Goal: Transaction & Acquisition: Purchase product/service

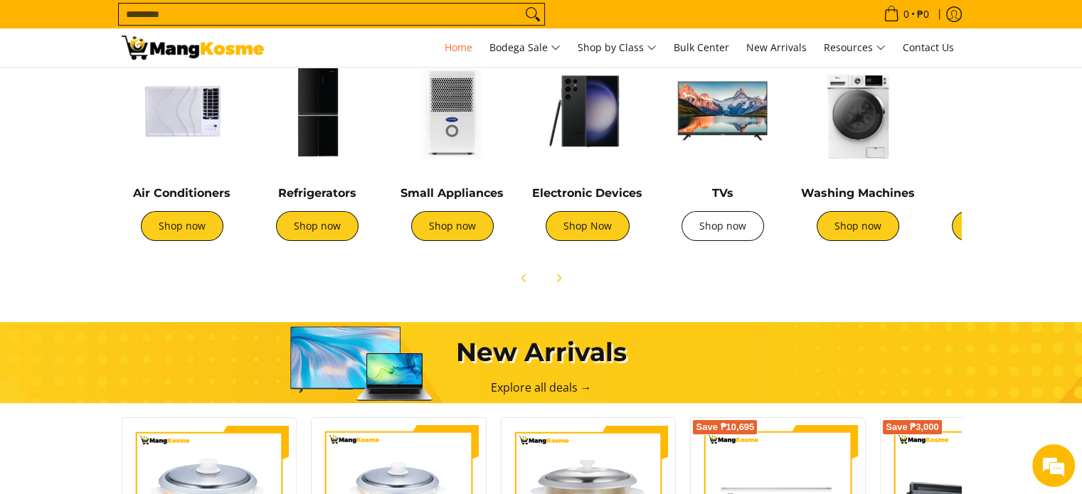
scroll to position [0, 565]
click at [734, 218] on link "Shop now" at bounding box center [722, 226] width 82 height 30
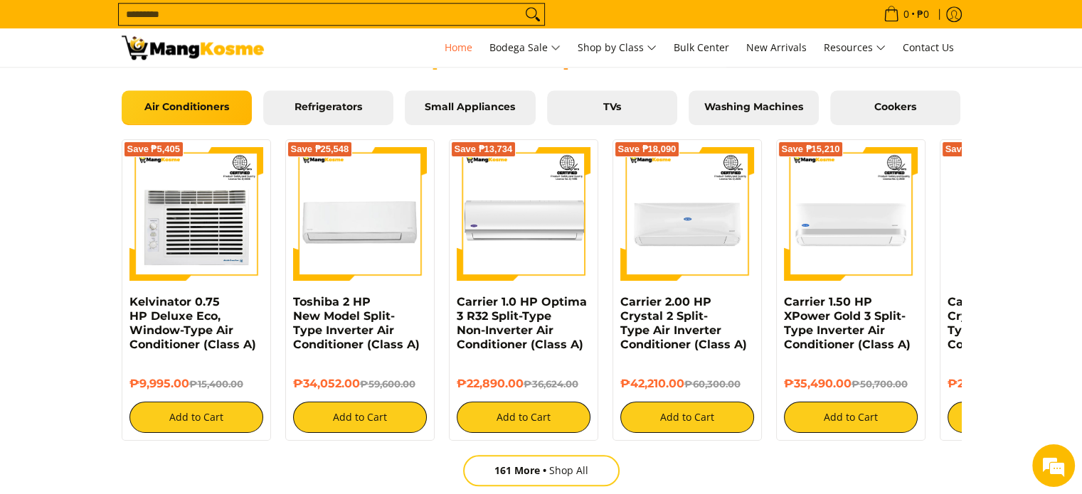
scroll to position [1358, 0]
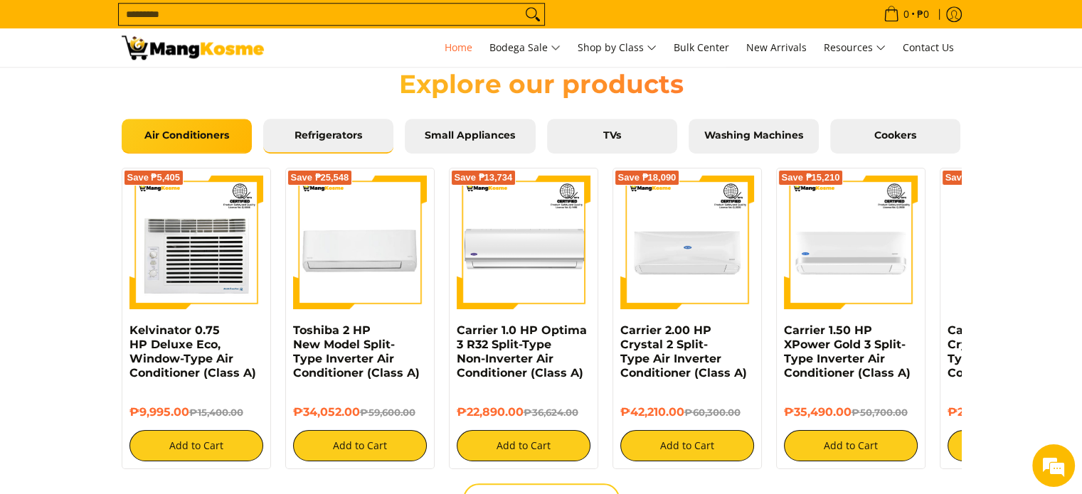
click at [342, 129] on span "Refrigerators" at bounding box center [328, 135] width 109 height 13
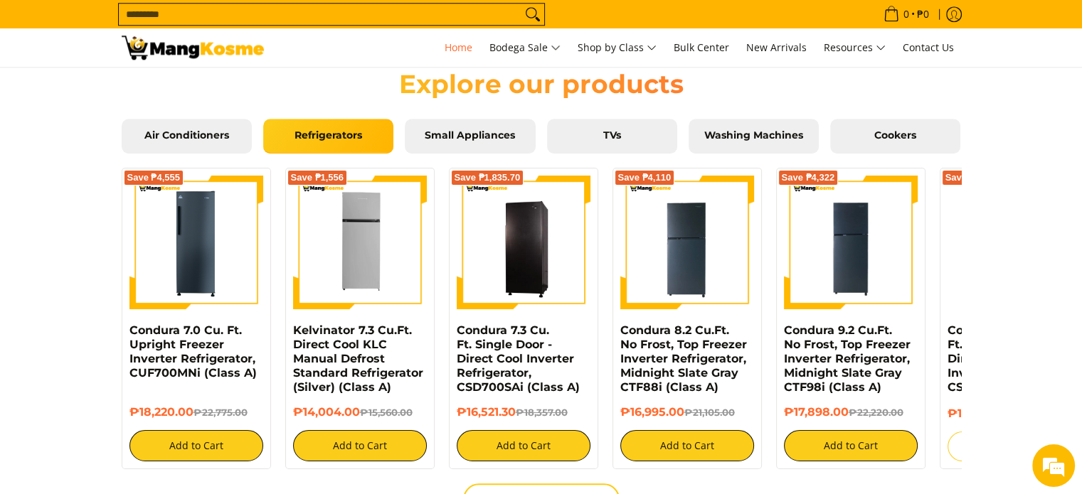
click at [1045, 225] on section "Explore our products Air Conditioners Refrigerators Small Appliances TVs Washin…" at bounding box center [541, 304] width 1082 height 528
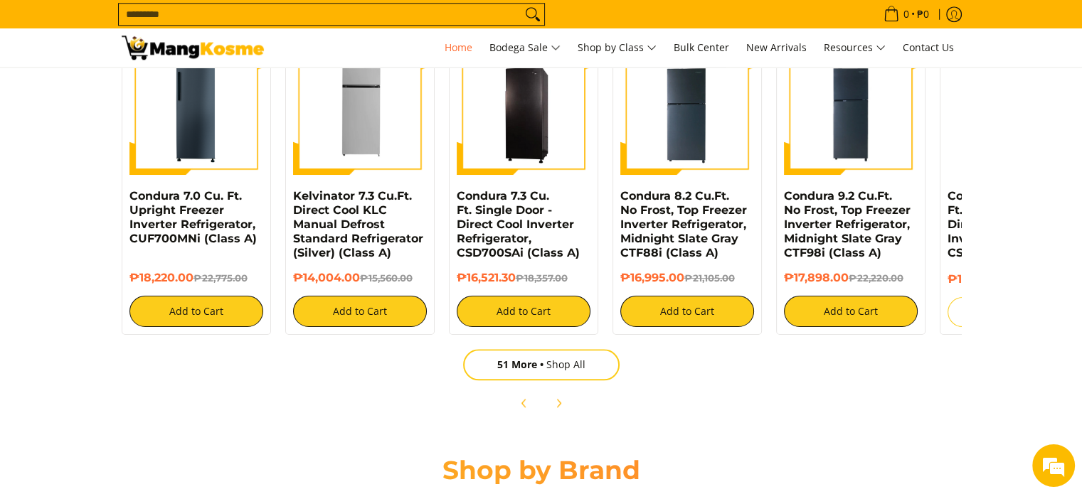
scroll to position [1501, 0]
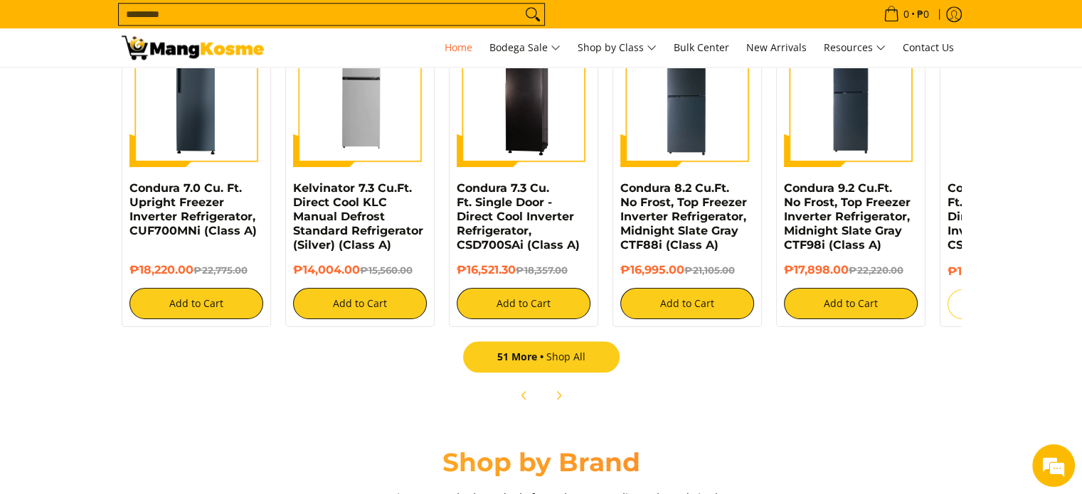
click at [560, 363] on link "51 More Shop All" at bounding box center [541, 356] width 156 height 31
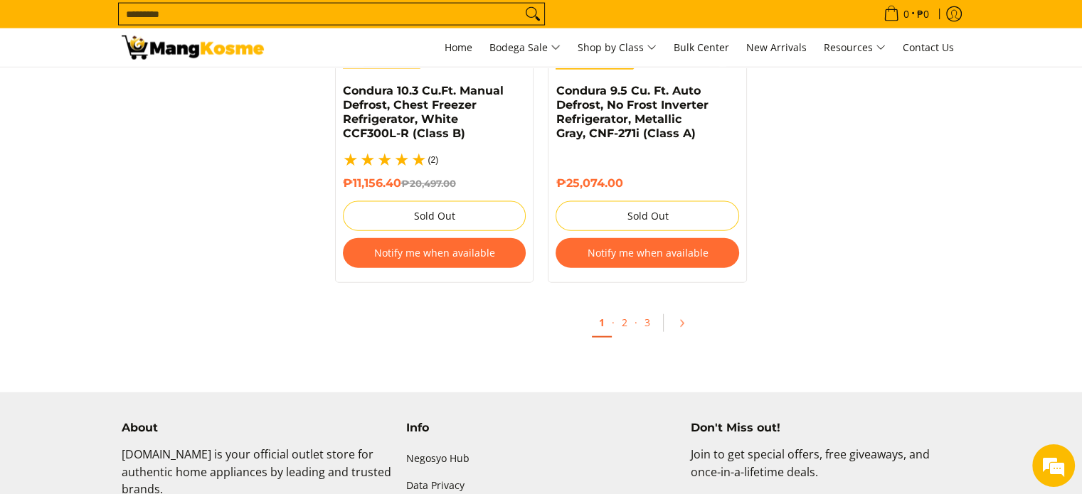
scroll to position [3158, 0]
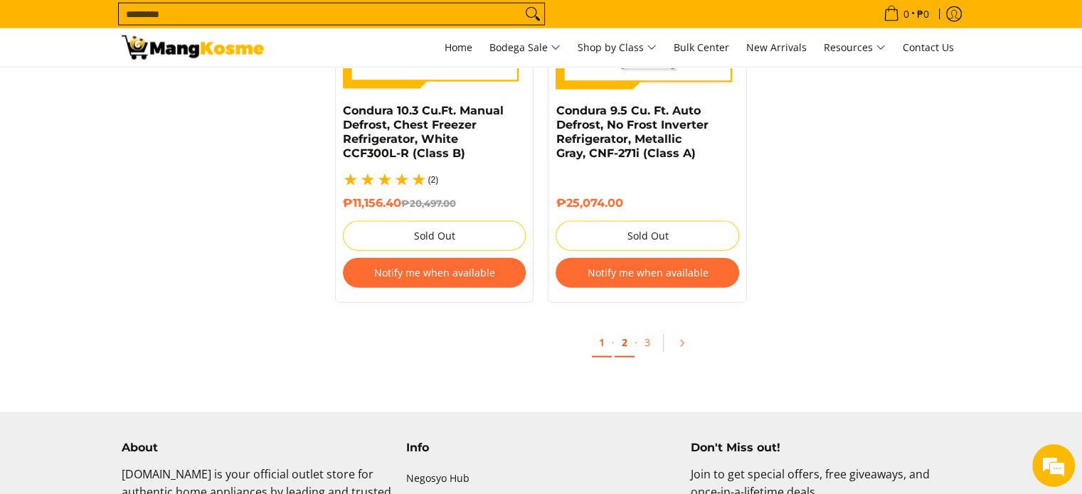
click at [624, 329] on link "2" at bounding box center [624, 343] width 20 height 29
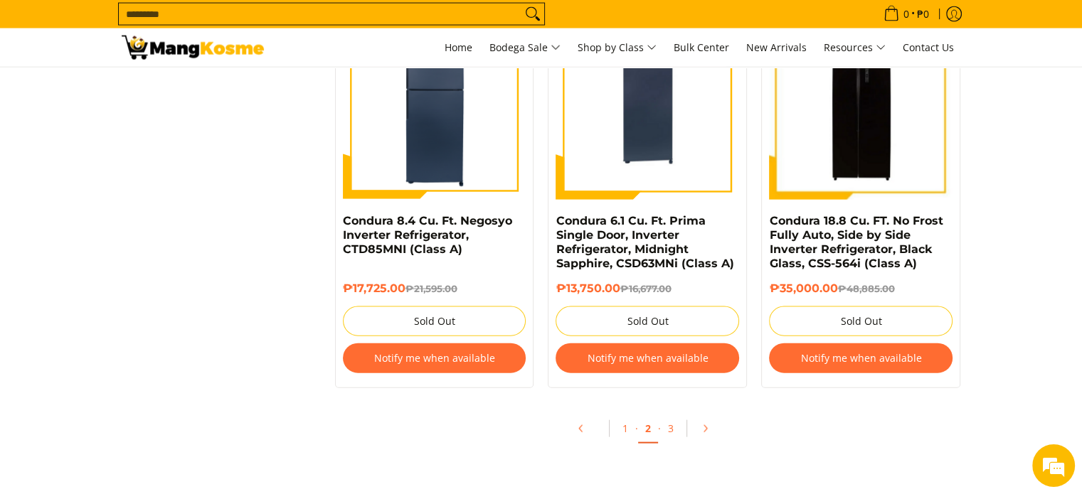
scroll to position [2987, 0]
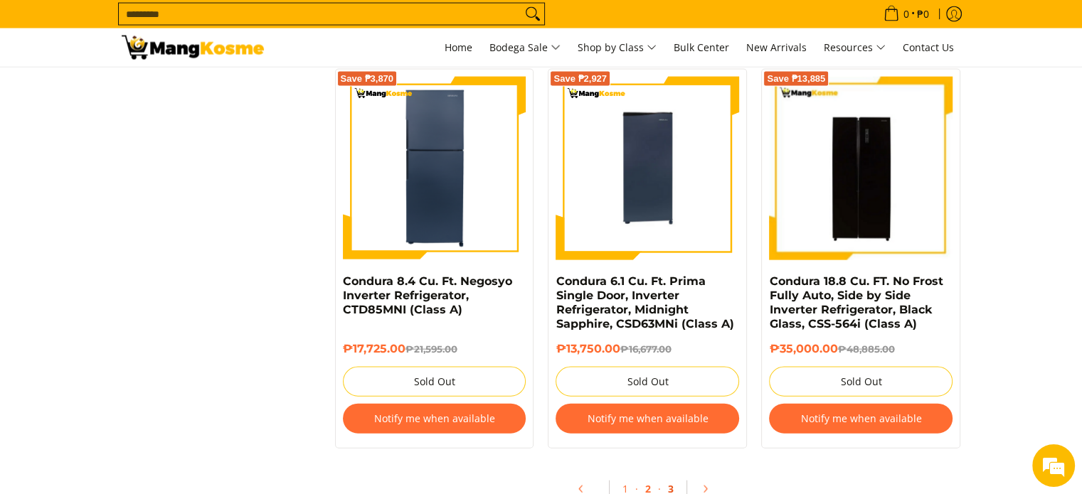
click at [673, 483] on link "3" at bounding box center [671, 489] width 20 height 29
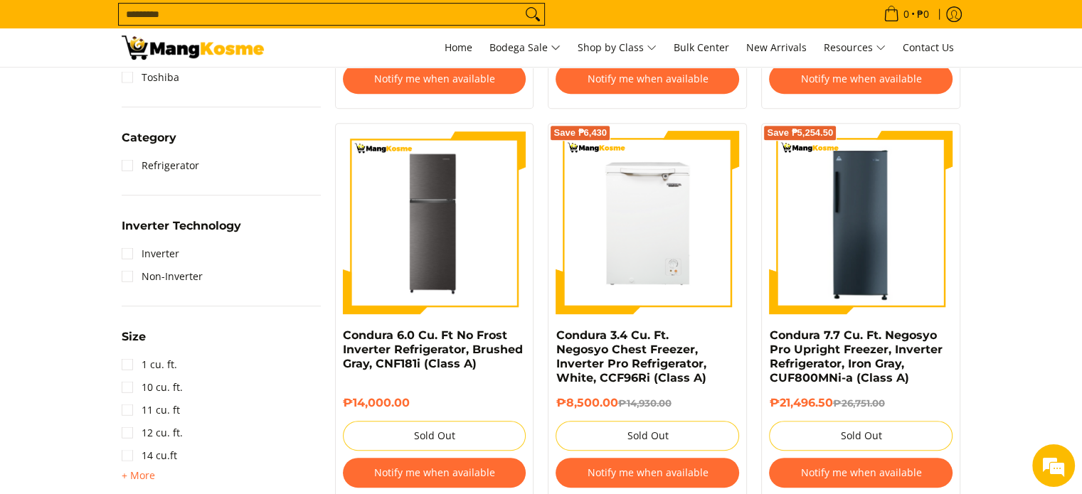
scroll to position [626, 0]
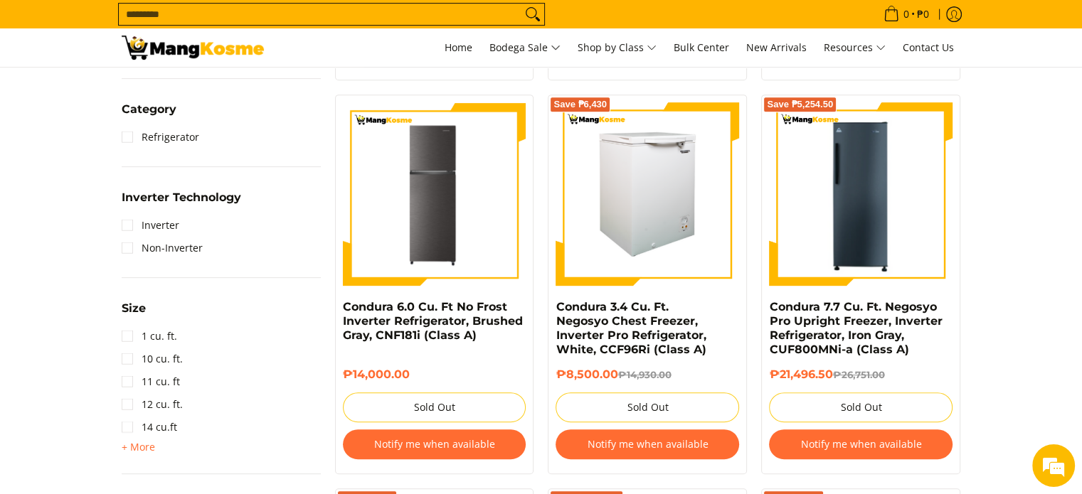
click at [639, 199] on img at bounding box center [646, 193] width 183 height 183
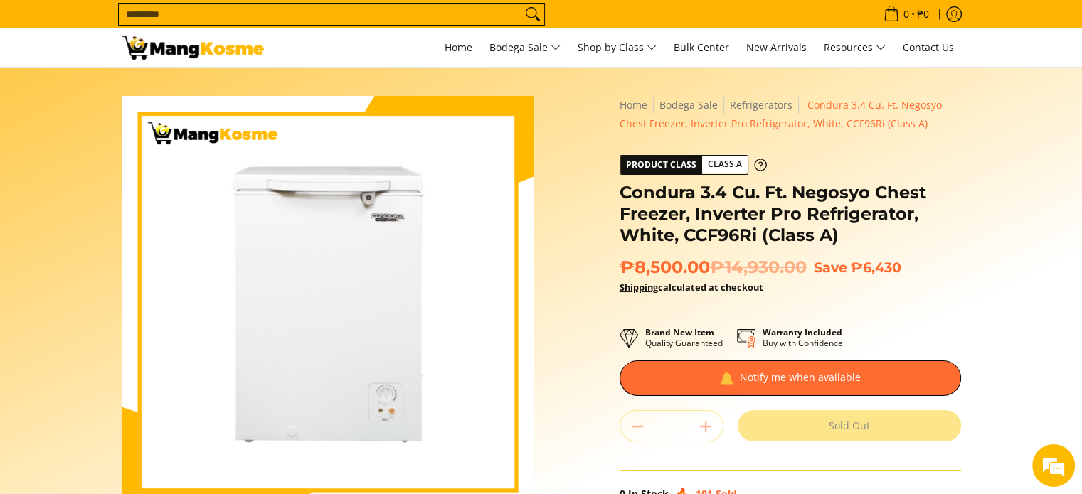
click at [987, 273] on section "Skip to Main Content Enable zoom Disable zoom Enable zoom Disable zoom Enable z…" at bounding box center [541, 392] width 1082 height 649
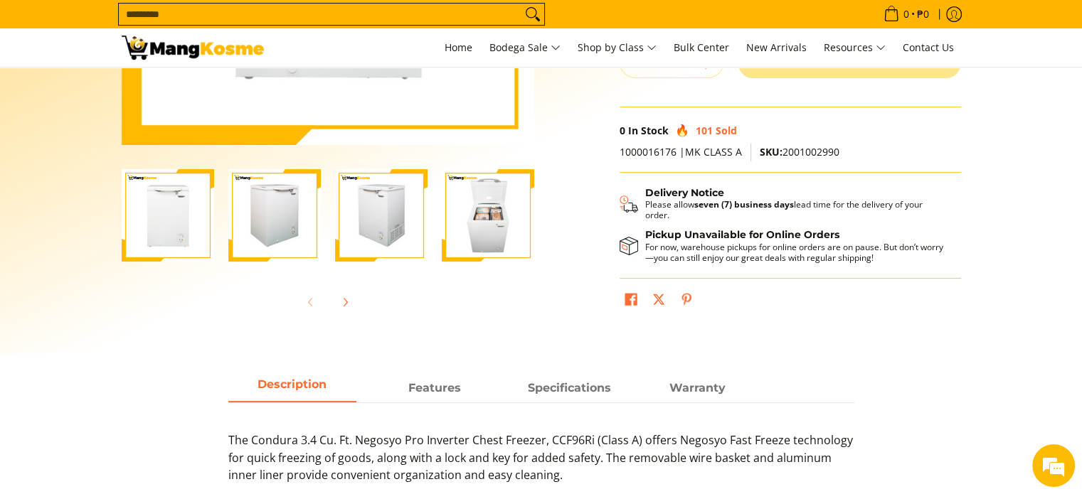
scroll to position [398, 0]
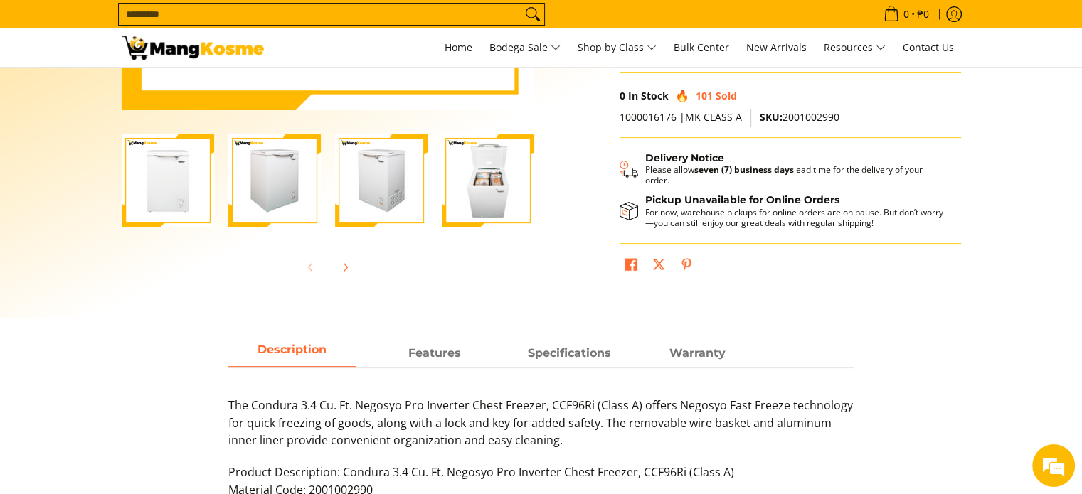
click at [174, 205] on img "Condura 3.4 Cu. Ft. Negosyo Chest Freezer, Inverter Pro Refrigerator, White, CC…" at bounding box center [168, 180] width 92 height 92
click at [346, 262] on icon "Next" at bounding box center [344, 267] width 11 height 11
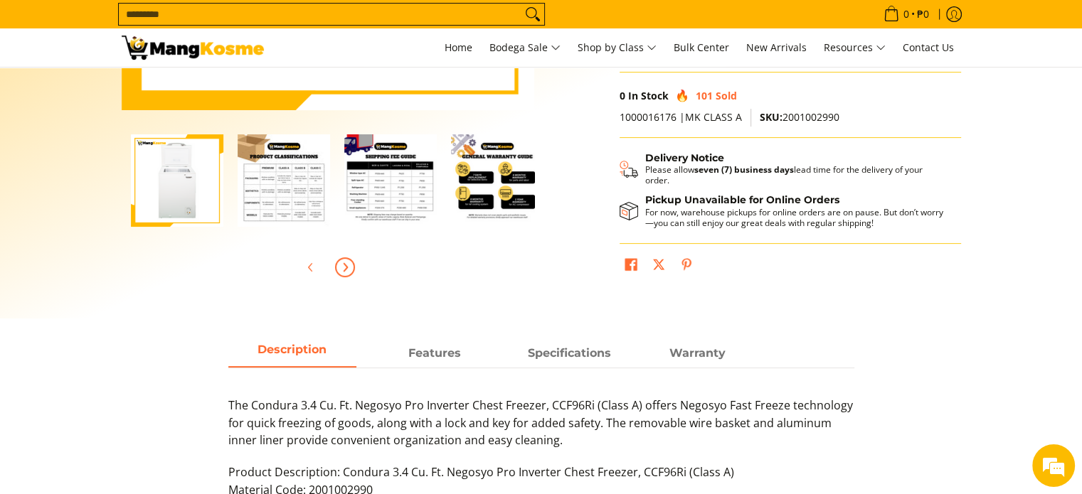
scroll to position [0, 427]
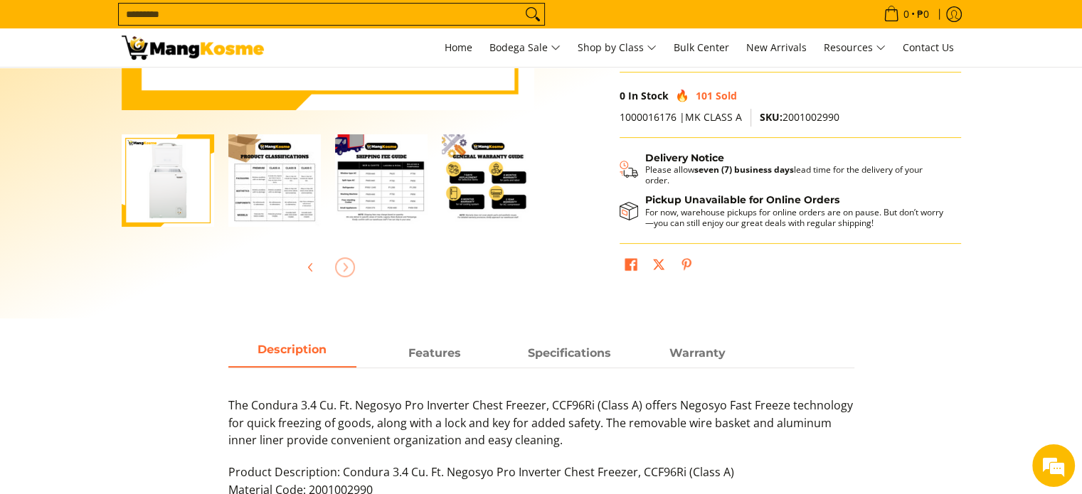
click at [253, 193] on img "Condura 3.4 Cu. Ft. Negosyo Chest Freezer, Inverter Pro Refrigerator, White, CC…" at bounding box center [274, 180] width 92 height 92
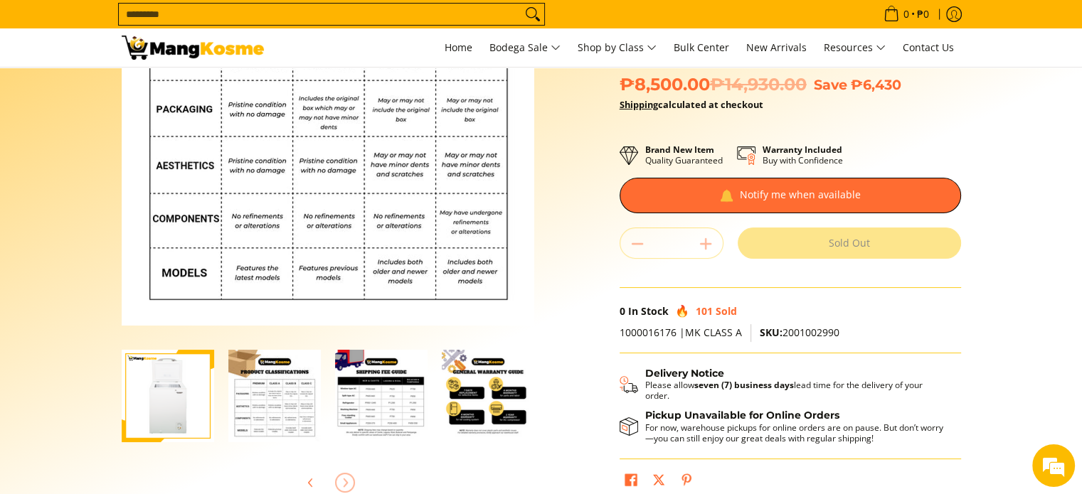
scroll to position [171, 0]
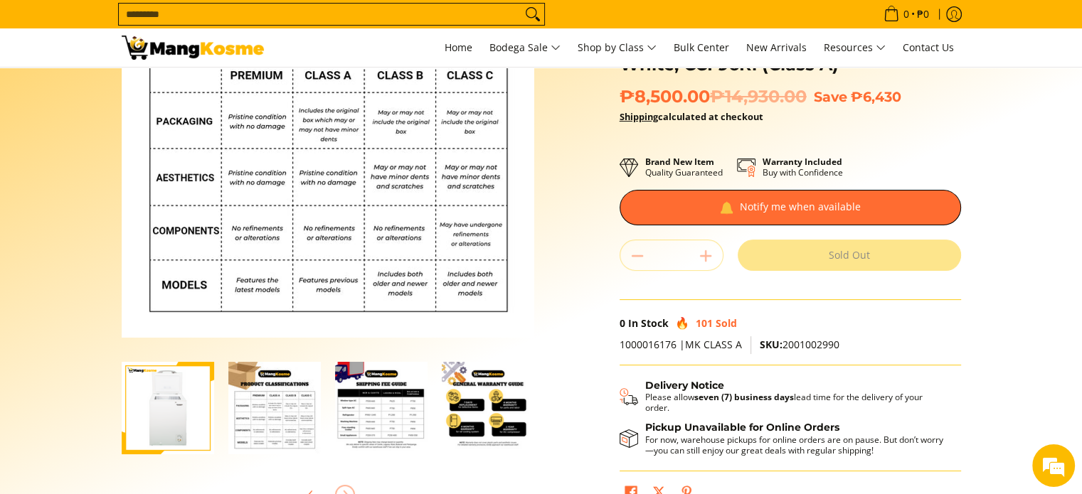
click at [346, 409] on img "Condura 3.4 Cu. Ft. Negosyo Chest Freezer, Inverter Pro Refrigerator, White, CC…" at bounding box center [381, 408] width 92 height 92
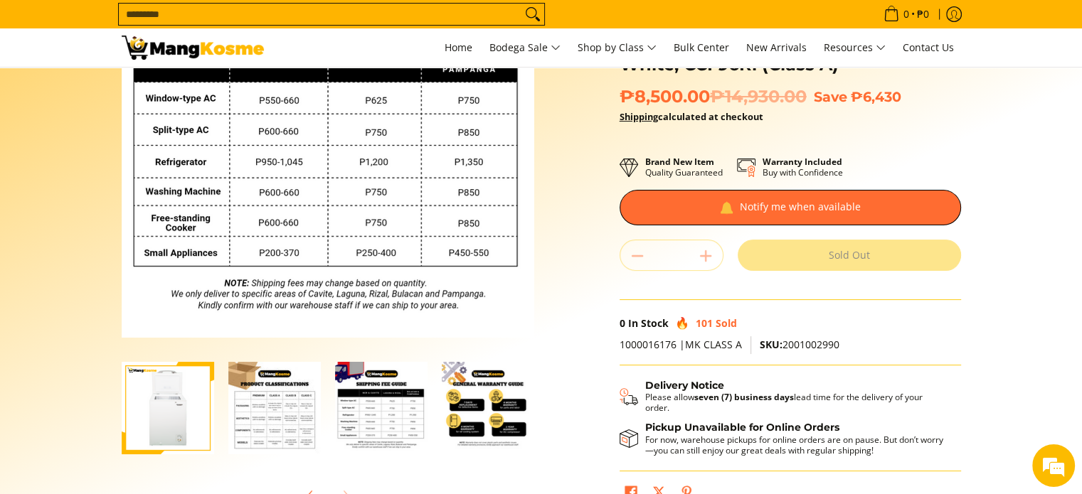
click at [566, 385] on div "Skip to Main Content Enable zoom Disable zoom Enable zoom Disable zoom Enable z…" at bounding box center [540, 228] width 853 height 607
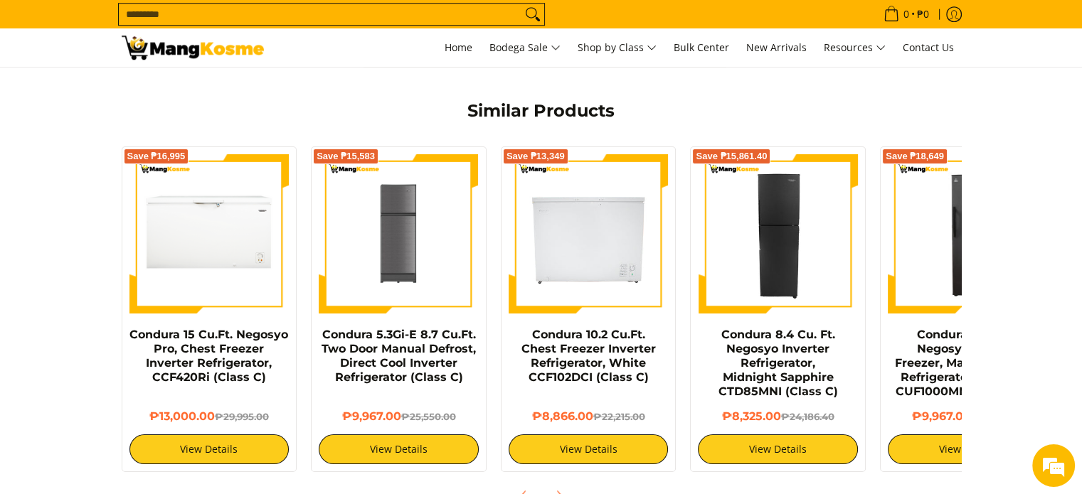
scroll to position [1081, 0]
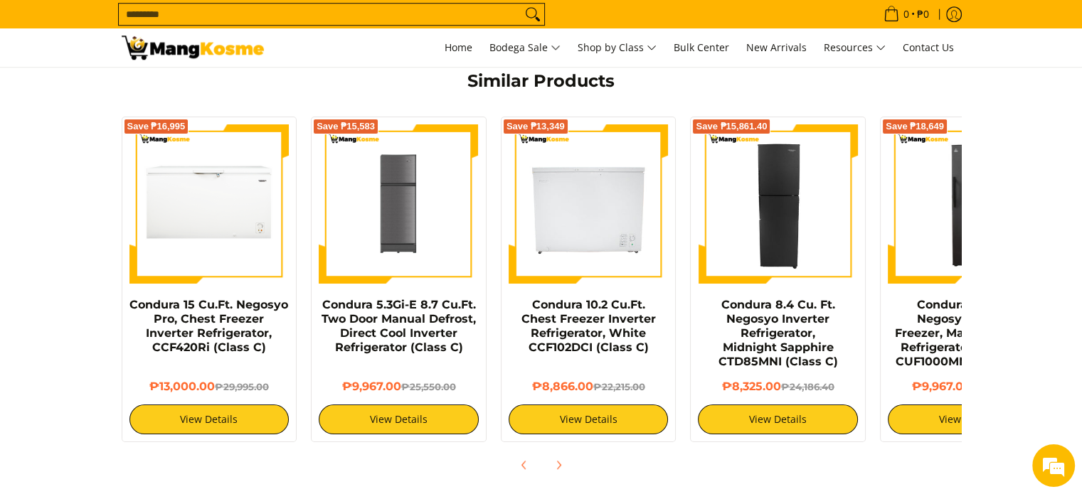
click at [171, 41] on img at bounding box center [193, 48] width 142 height 24
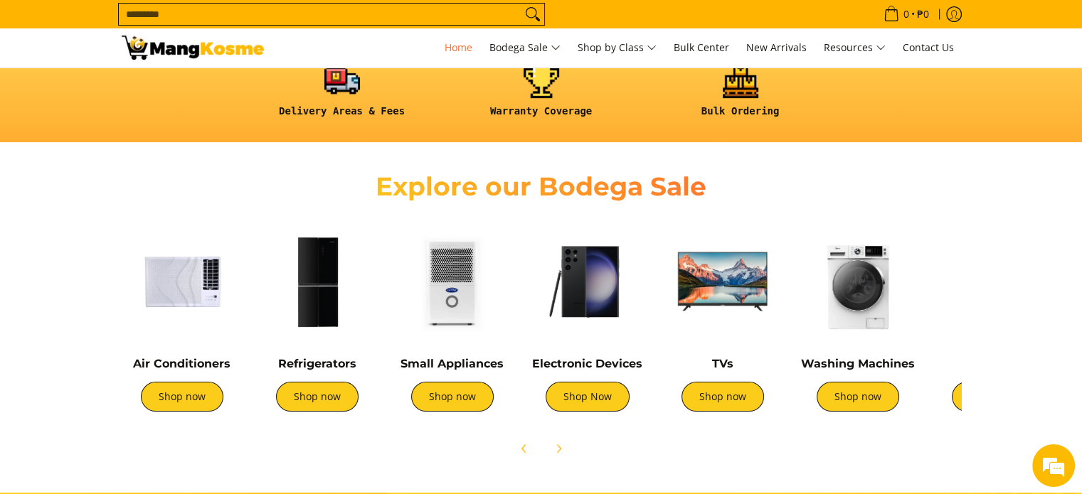
scroll to position [0, 1742]
click at [451, 367] on link "Small Appliances" at bounding box center [451, 364] width 103 height 14
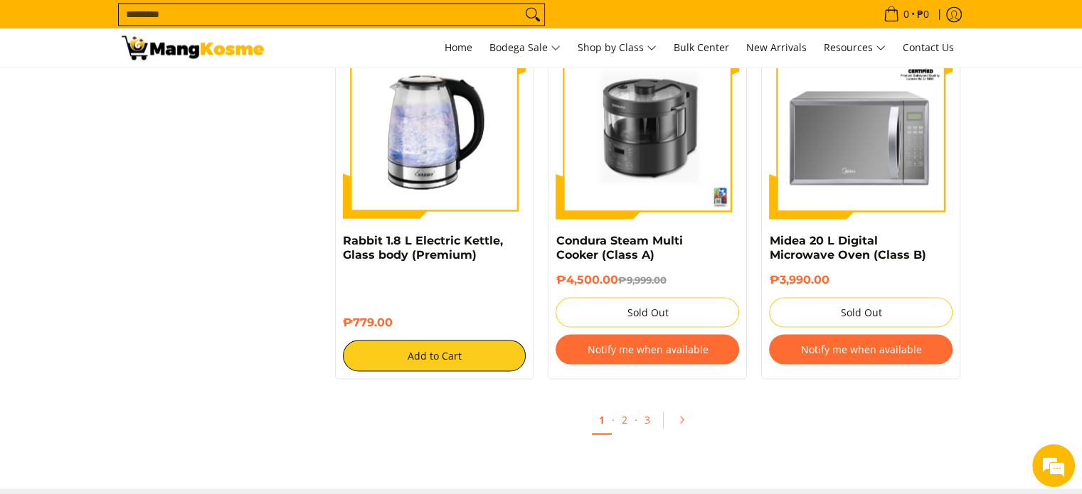
scroll to position [2617, 0]
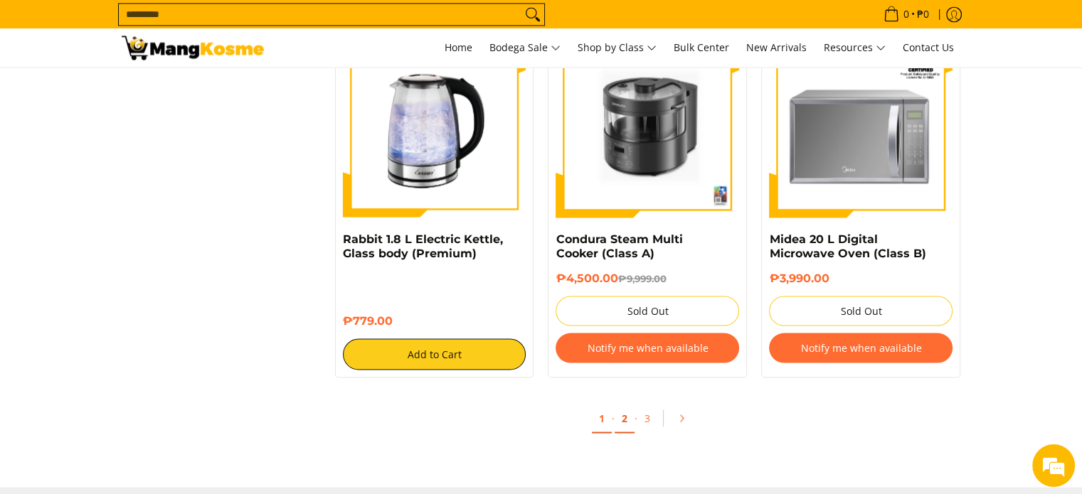
click at [628, 417] on link "2" at bounding box center [624, 418] width 20 height 29
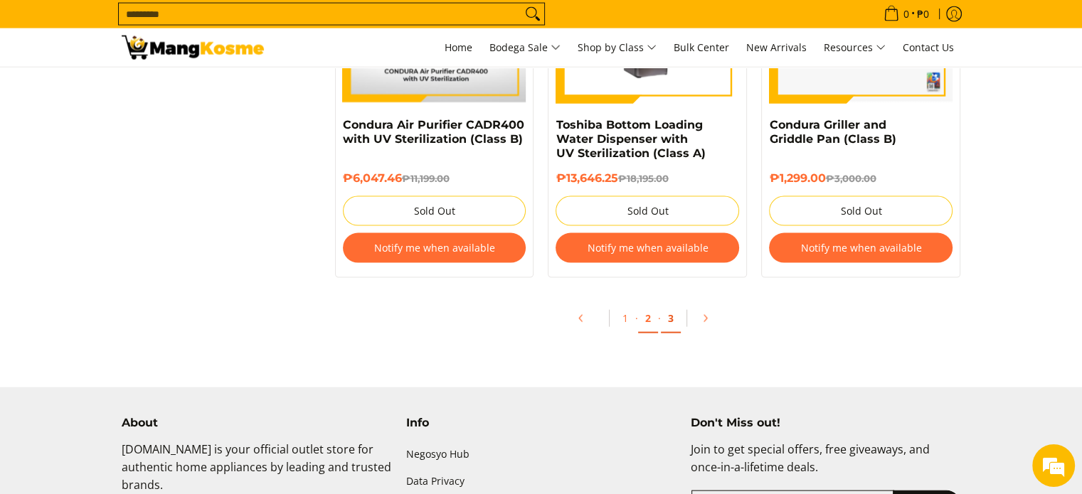
click at [670, 321] on link "3" at bounding box center [671, 318] width 20 height 29
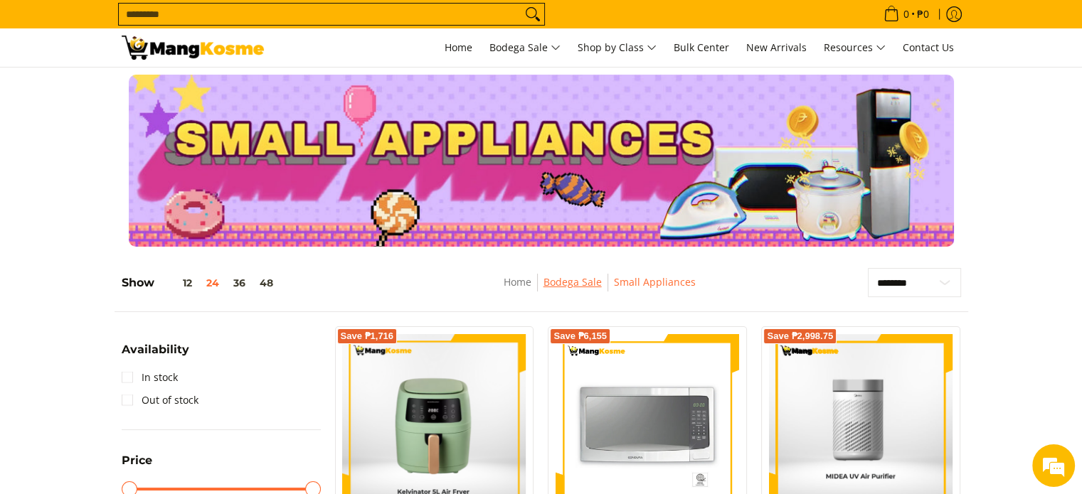
click at [564, 283] on link "Bodega Sale" at bounding box center [572, 282] width 58 height 14
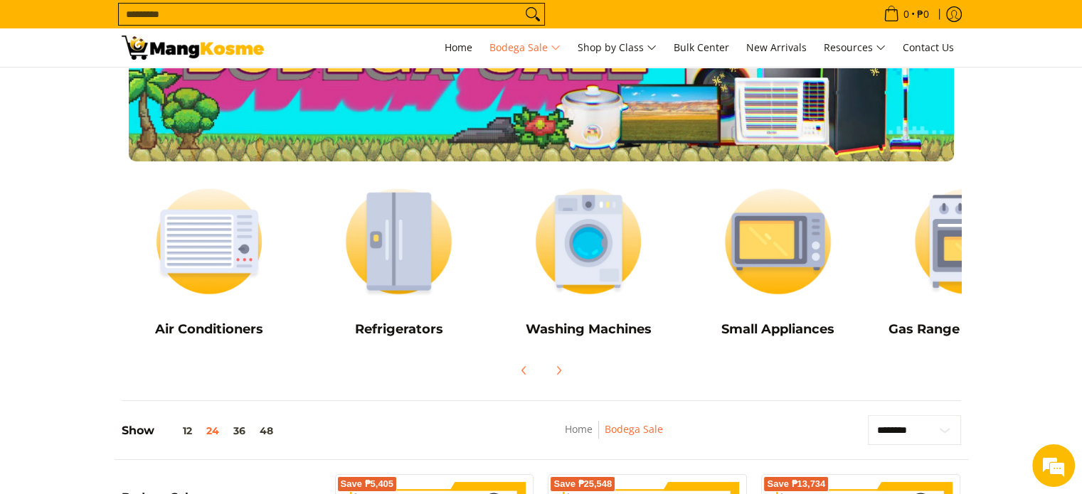
scroll to position [85, 0]
click at [185, 258] on img at bounding box center [210, 242] width 176 height 132
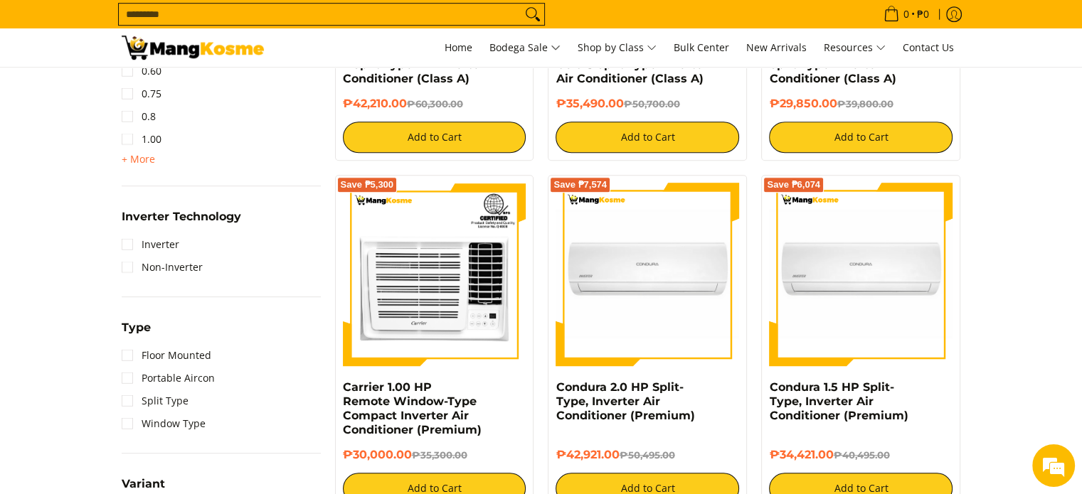
scroll to position [836, 0]
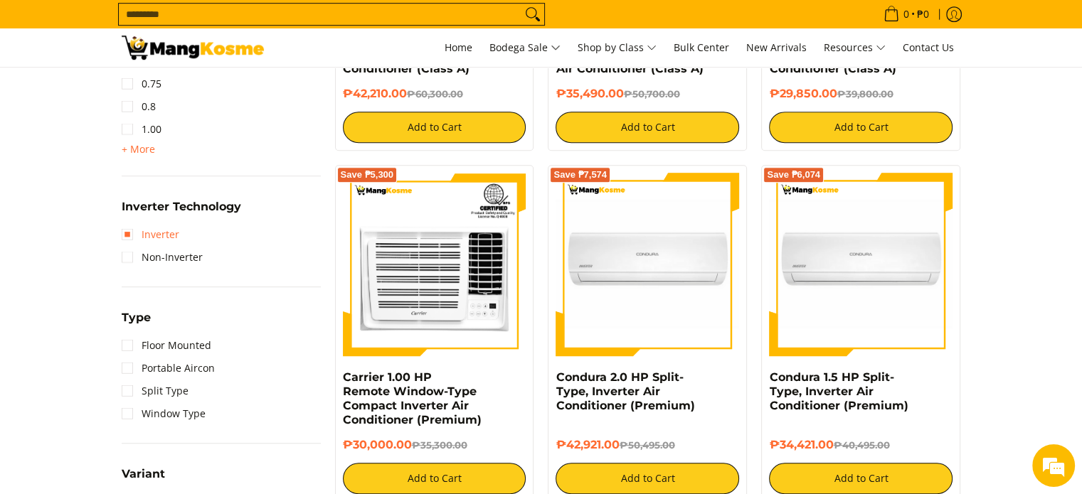
click at [137, 235] on link "Inverter" at bounding box center [151, 234] width 58 height 23
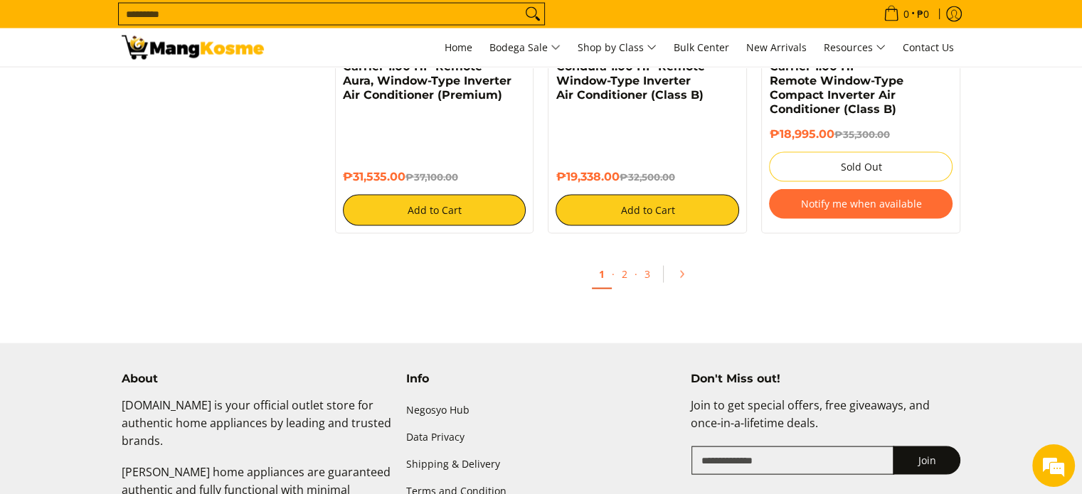
scroll to position [2902, 0]
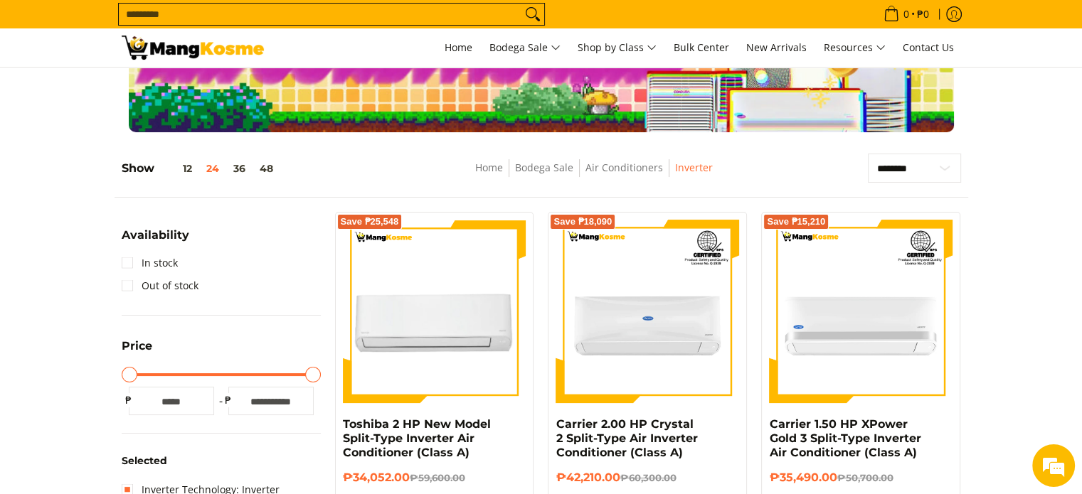
scroll to position [114, 0]
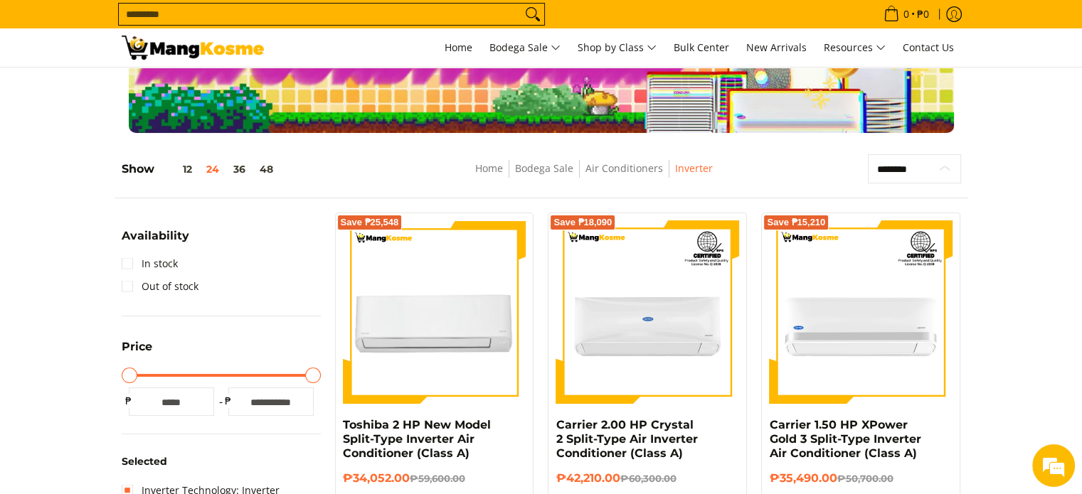
click at [915, 163] on select "**********" at bounding box center [914, 169] width 93 height 30
select select "**********"
click at [868, 154] on select "**********" at bounding box center [914, 169] width 93 height 30
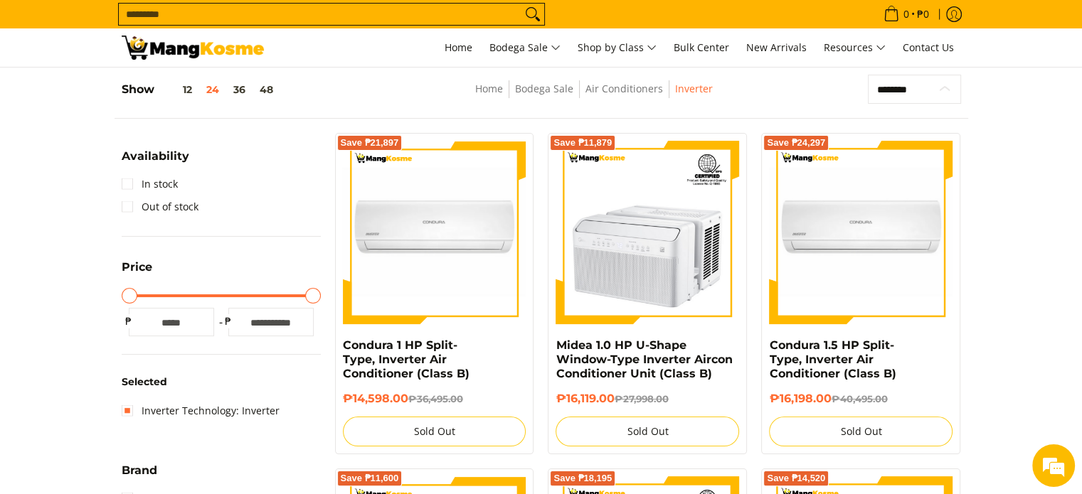
scroll to position [200, 0]
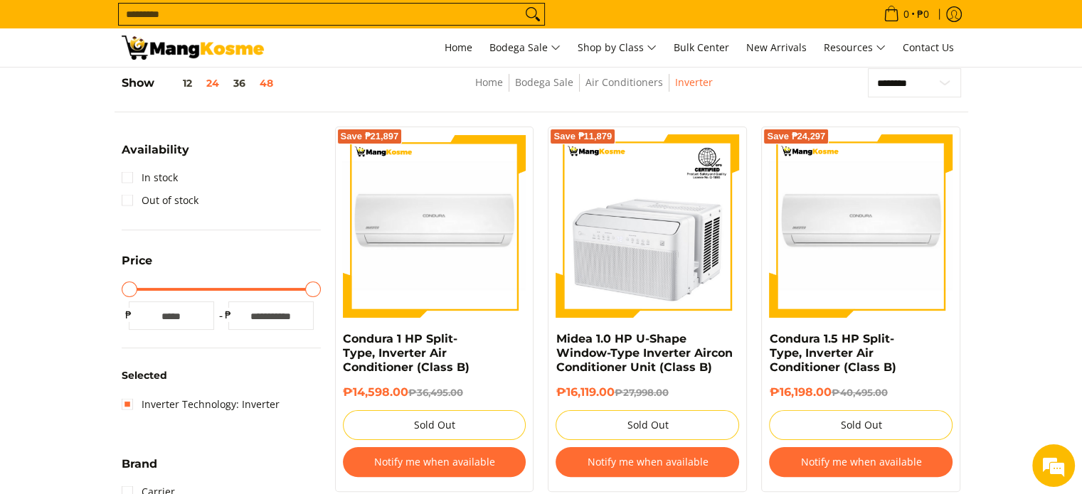
click at [262, 87] on button "48" at bounding box center [266, 83] width 28 height 11
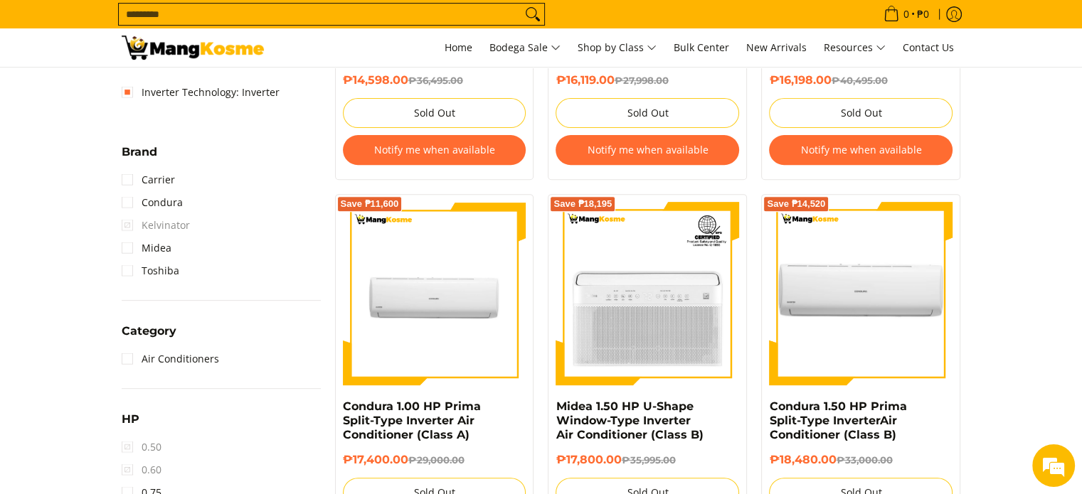
scroll to position [513, 0]
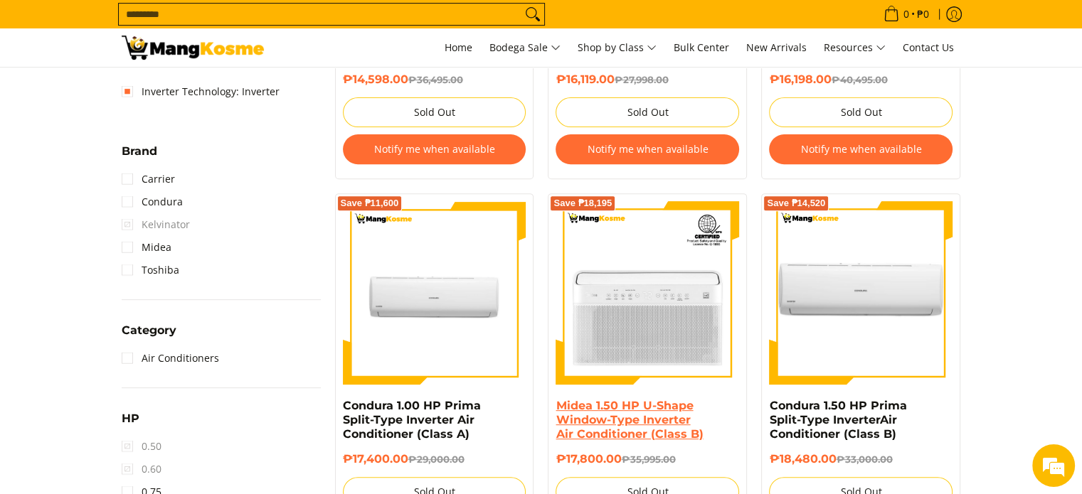
click at [608, 424] on link "Midea 1.50 HP U-Shape Window-Type Inverter Air Conditioner (Class B)" at bounding box center [628, 420] width 147 height 42
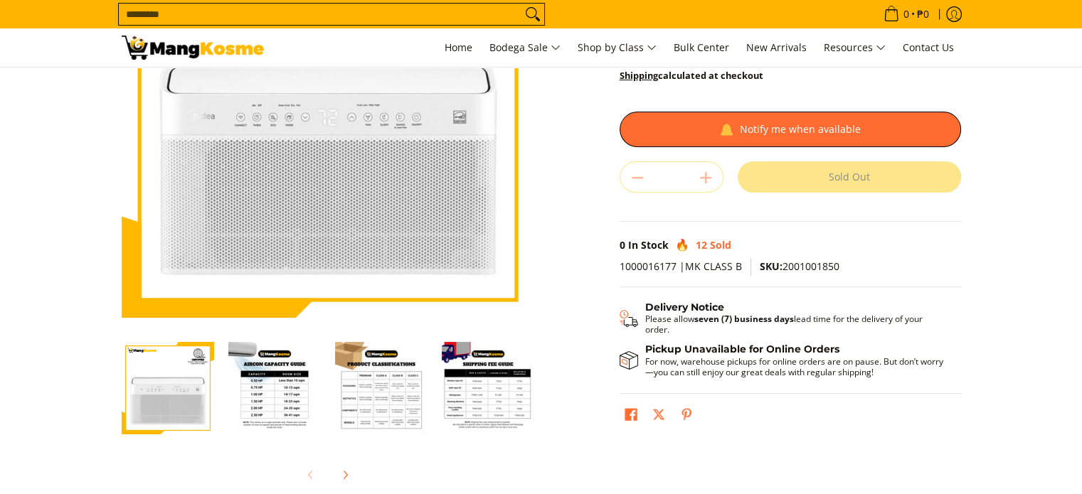
scroll to position [199, 0]
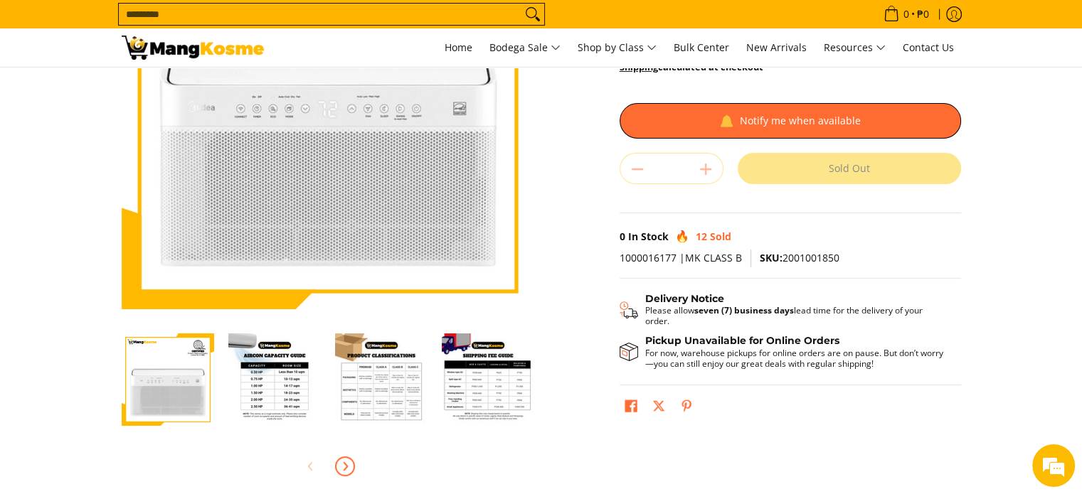
click at [349, 464] on icon "Next" at bounding box center [344, 466] width 11 height 11
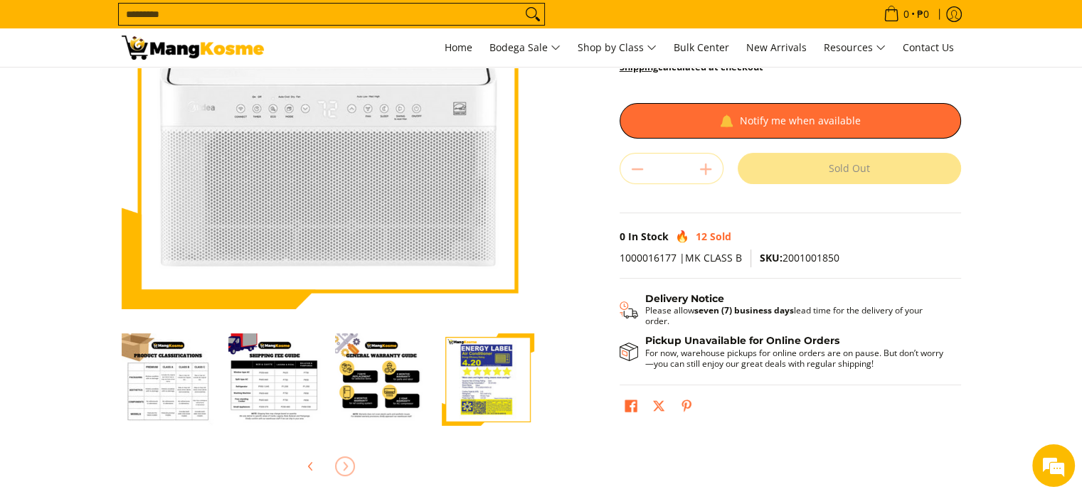
click at [349, 464] on div at bounding box center [328, 466] width 412 height 31
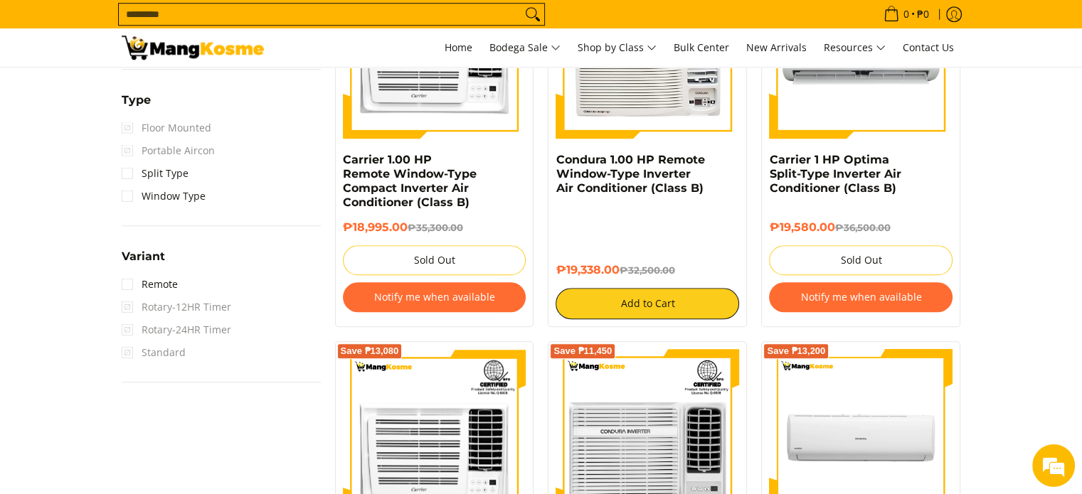
scroll to position [1167, 0]
